Goal: Task Accomplishment & Management: Manage account settings

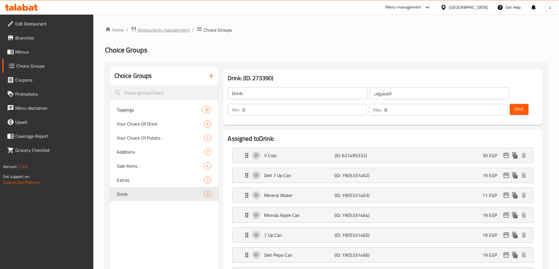
click at [144, 33] on span "Restaurants management" at bounding box center [164, 29] width 52 height 7
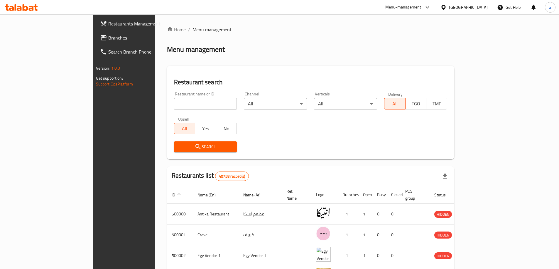
click at [108, 36] on span "Branches" at bounding box center [144, 37] width 73 height 7
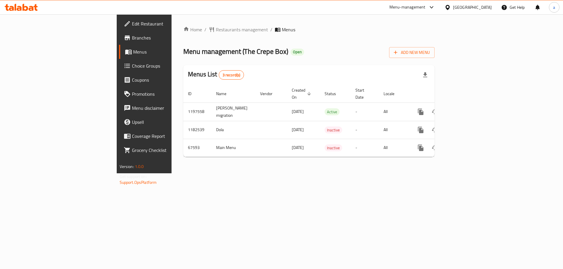
click at [132, 67] on span "Choice Groups" at bounding box center [169, 65] width 74 height 7
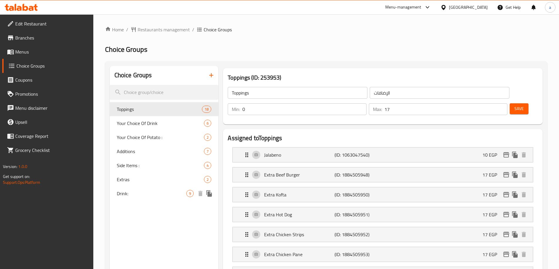
click at [174, 196] on span "Drink:" at bounding box center [152, 193] width 70 height 7
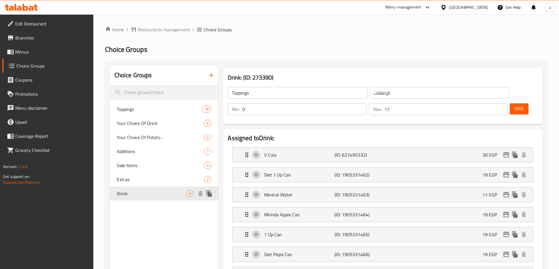
type input "Drink:"
type input "المشروب:"
type input "8"
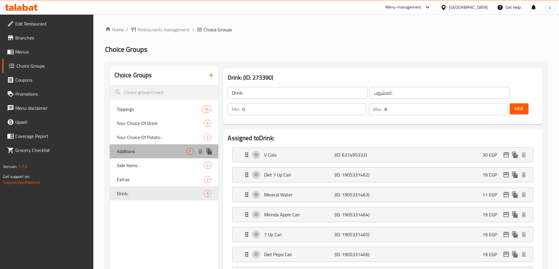
click at [147, 153] on span "Additions" at bounding box center [152, 151] width 70 height 7
type input "Additions"
type input "الإضافات"
type input "6"
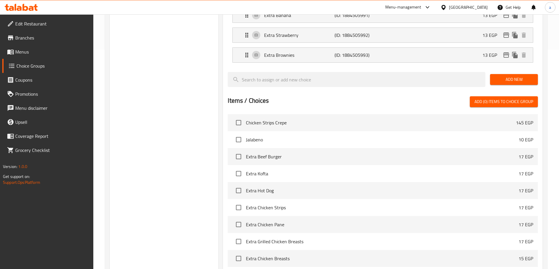
scroll to position [155, 0]
